Goal: Obtain resource: Download file/media

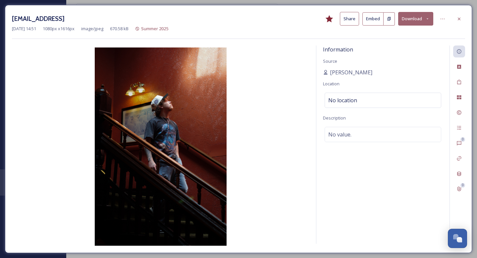
drag, startPoint x: 154, startPoint y: 19, endPoint x: 83, endPoint y: 20, distance: 71.3
click at [65, 20] on h3 "ext_1755201091.609167_dmcguffey05@gmail.com-DSC01390.jpeg" at bounding box center [38, 19] width 53 height 10
copy h3 "dmcguffey05@gmail.com"
click at [463, 21] on div at bounding box center [460, 19] width 12 height 12
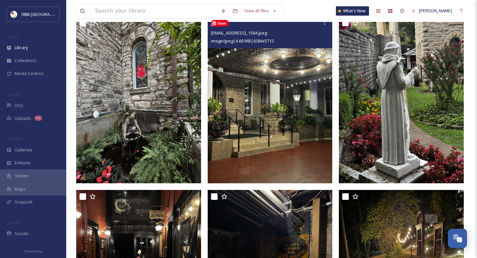
scroll to position [537, 0]
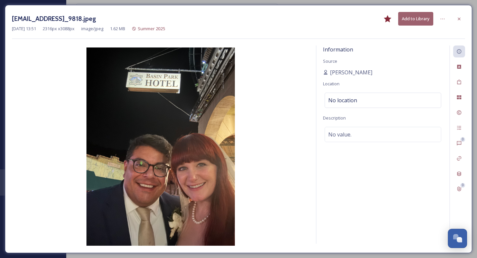
drag, startPoint x: 84, startPoint y: 18, endPoint x: 154, endPoint y: 21, distance: 70.4
click at [96, 21] on h3 "[EMAIL_ADDRESS]_9818.jpeg" at bounding box center [54, 19] width 84 height 10
copy h3 "[EMAIL_ADDRESS][DOMAIN_NAME]"
